Goal: Transaction & Acquisition: Subscribe to service/newsletter

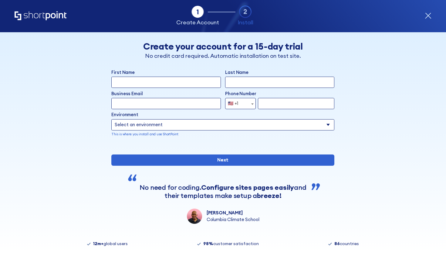
click at [165, 80] on input "First Name" at bounding box center [165, 81] width 109 height 11
type input "ankit"
type input "pandey"
type input "ankitpandey09@smtsit.onmicrosoft.com"
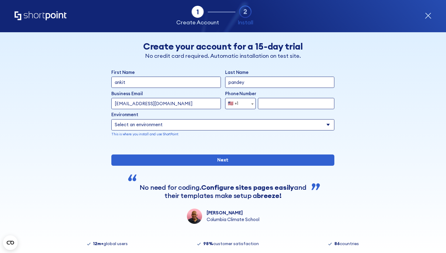
scroll to position [12, 0]
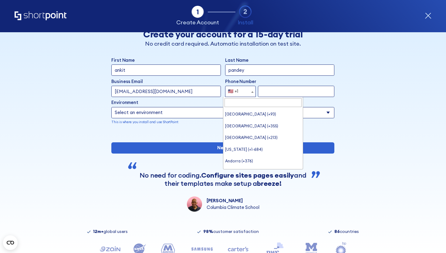
click at [250, 94] on span "form" at bounding box center [253, 91] width 6 height 11
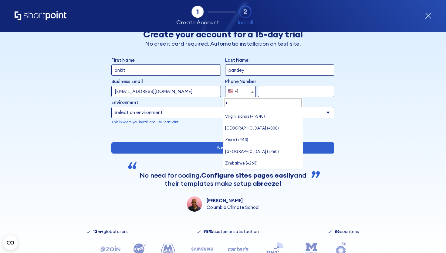
scroll to position [0, 0]
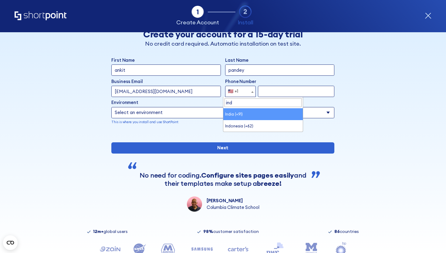
type input "indi"
select select "+91"
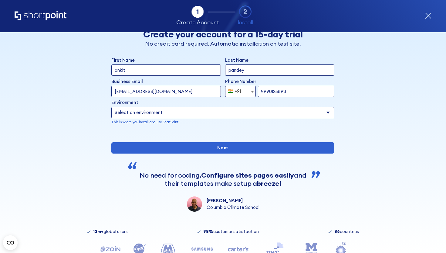
type input "9990125893"
select select "SharePoint Online"
click at [111, 107] on select "Select an environment Microsoft 365 SharePoint Online SharePoint 2019 (On-Premi…" at bounding box center [222, 112] width 223 height 11
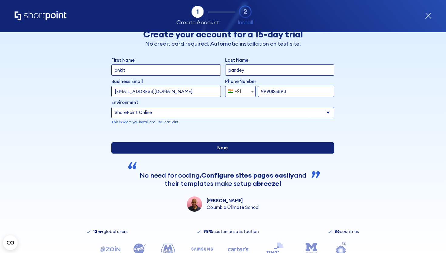
click at [217, 153] on input "Next" at bounding box center [222, 147] width 223 height 11
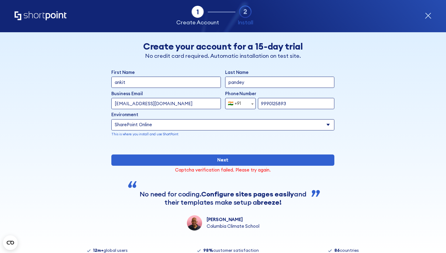
click at [210, 102] on input "ankitpandey09@smtsit.onmicrosoft.com" at bounding box center [165, 103] width 109 height 11
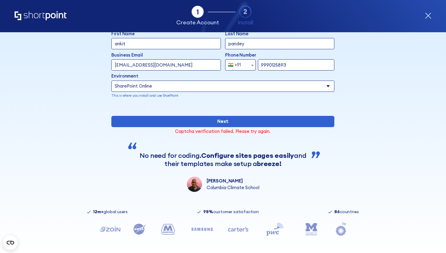
scroll to position [61, 0]
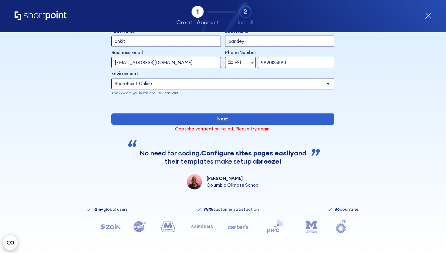
click at [8, 244] on icon "Open CMP widget" at bounding box center [10, 242] width 7 height 4
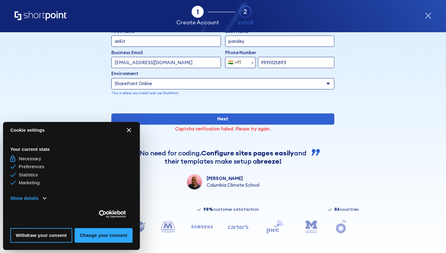
click at [129, 135] on button "[#WIDGET_ICON_CROSS#]" at bounding box center [129, 130] width 15 height 15
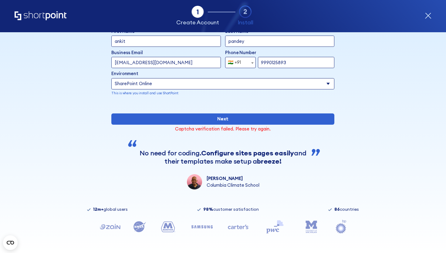
click at [432, 17] on div "Tab 1 Tab 2 Tab 2 ShortPoint eases the setup and orchestration of Intranets and…" at bounding box center [223, 16] width 446 height 32
click at [34, 17] on icon "Home" at bounding box center [41, 15] width 52 height 9
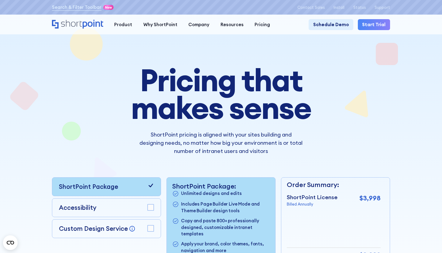
click at [75, 23] on icon "Home" at bounding box center [77, 24] width 51 height 9
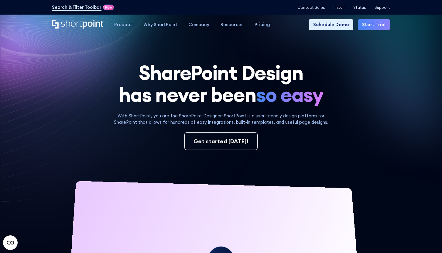
click at [340, 8] on p "Install" at bounding box center [338, 7] width 11 height 5
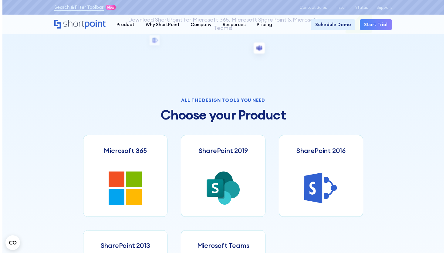
scroll to position [277, 0]
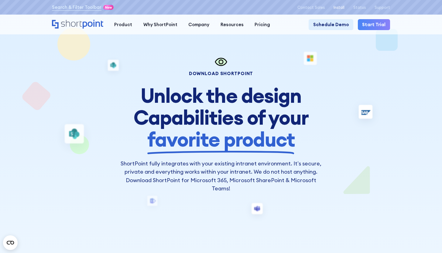
click at [344, 8] on p "Install" at bounding box center [338, 7] width 11 height 5
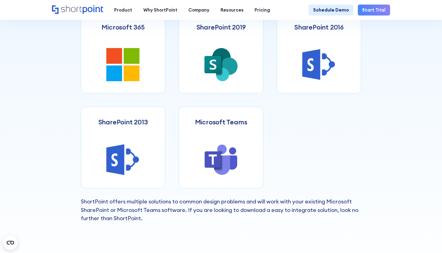
scroll to position [308, 0]
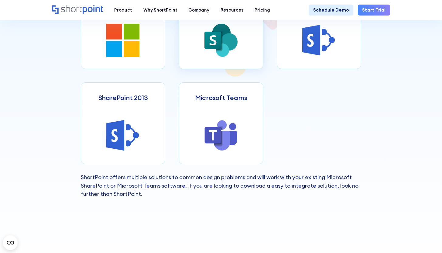
click at [234, 57] on icon at bounding box center [220, 40] width 33 height 33
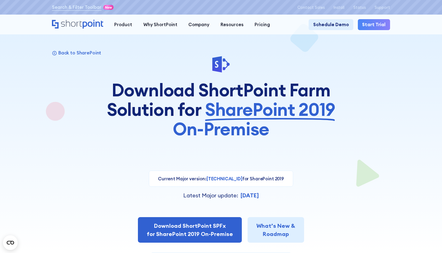
click at [376, 23] on link "Start Trial" at bounding box center [374, 24] width 32 height 11
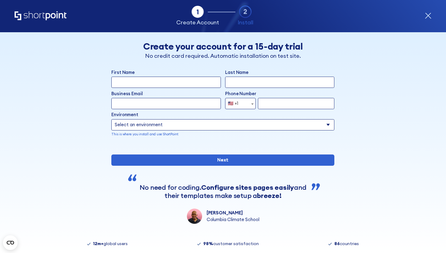
click at [186, 83] on input "First Name" at bounding box center [165, 81] width 109 height 11
type input "ankit"
type input "pandey"
type input "[EMAIL_ADDRESS][DOMAIN_NAME]"
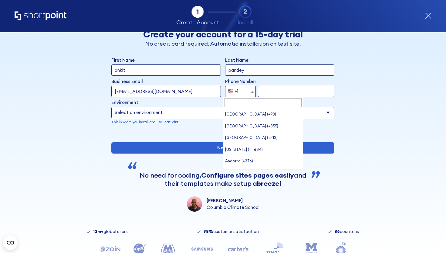
scroll to position [2596, 0]
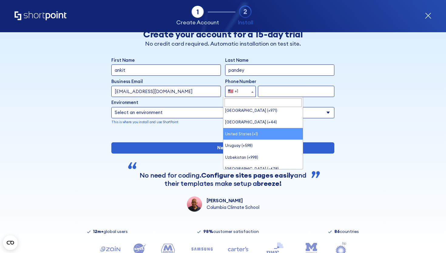
click at [236, 90] on span "🇺🇸 +1" at bounding box center [235, 91] width 19 height 11
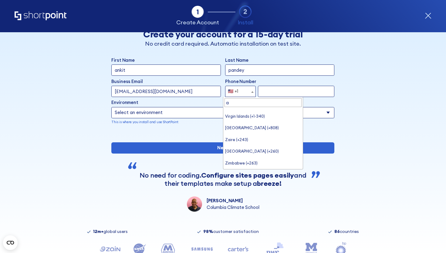
scroll to position [2209, 0]
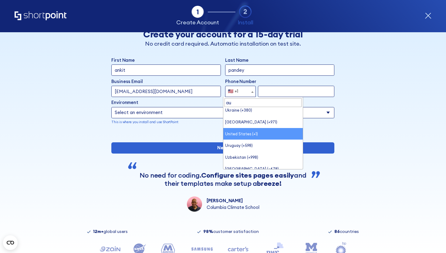
type input "aus"
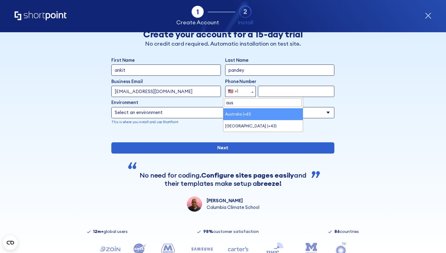
scroll to position [0, 0]
select select "+61"
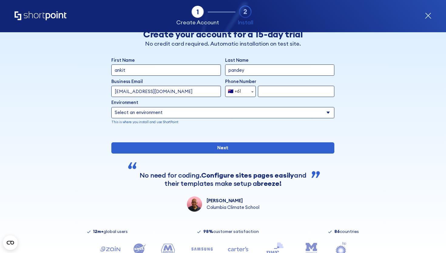
click at [273, 90] on input "form" at bounding box center [296, 91] width 76 height 11
type input "405439256"
select select "SharePoint Online"
click at [111, 107] on select "Select an environment Microsoft 365 SharePoint Online SharePoint 2019 (On-Premi…" at bounding box center [222, 112] width 223 height 11
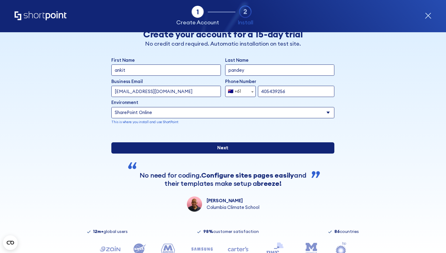
click at [231, 153] on input "Next" at bounding box center [222, 147] width 223 height 11
type input "ankitpandey09@smtsit.onmicrosoft.com"
click at [229, 153] on input "Next" at bounding box center [222, 147] width 223 height 11
